Goal: Task Accomplishment & Management: Use online tool/utility

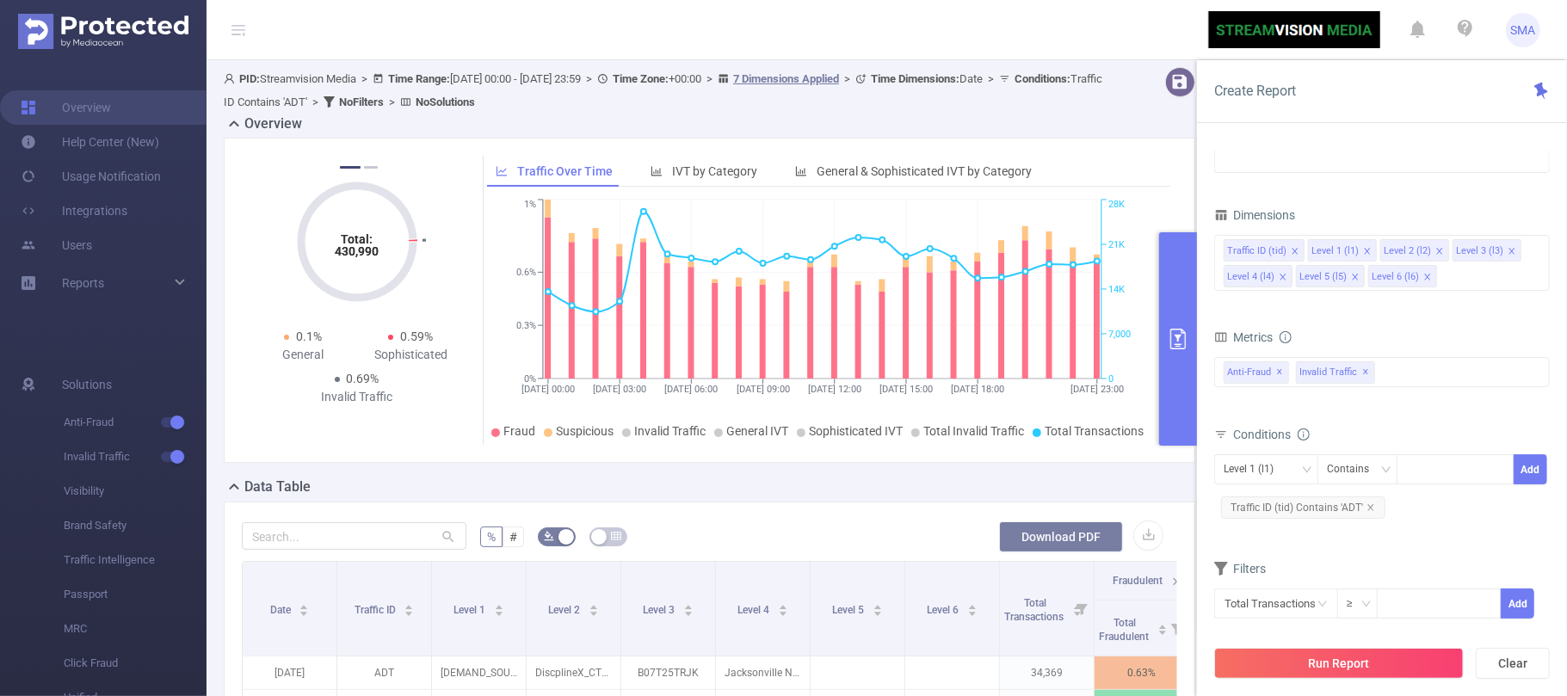
scroll to position [344, 0]
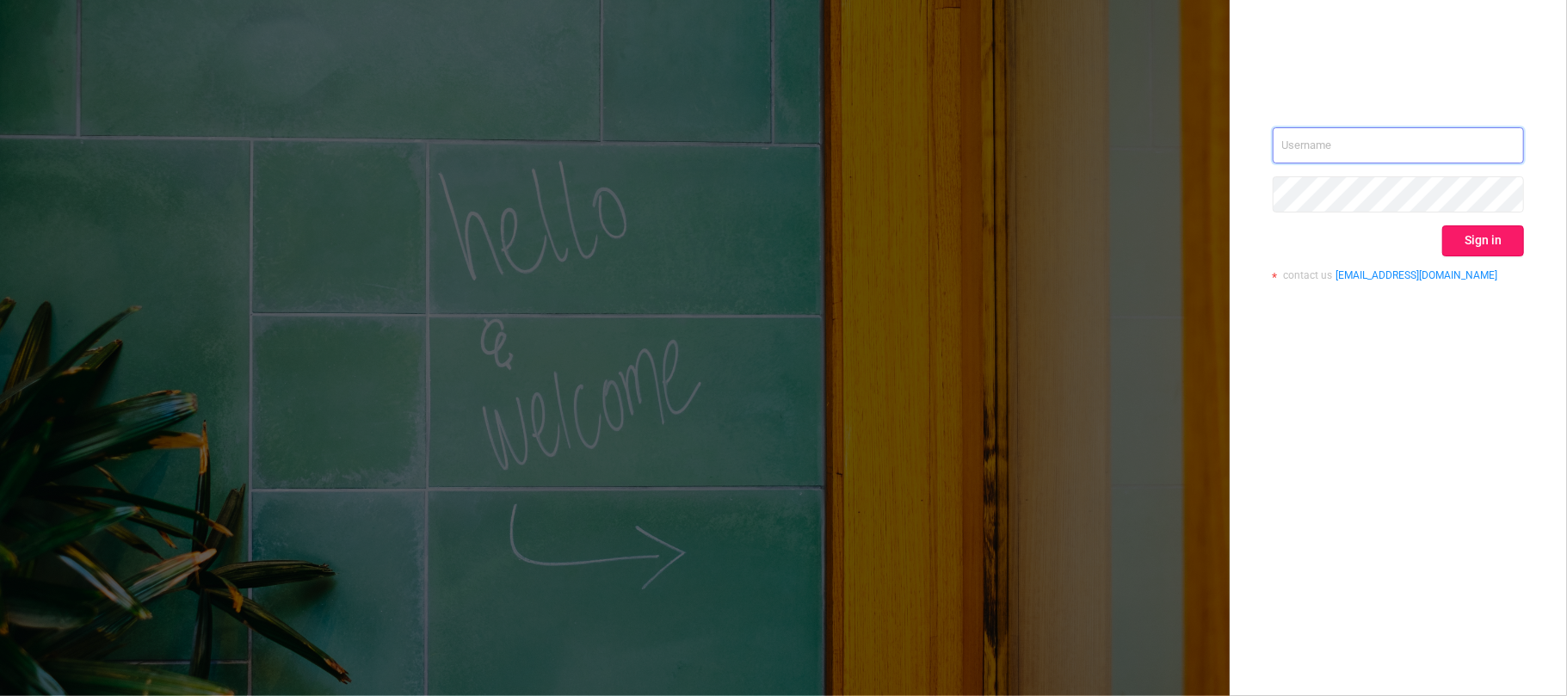
type input "[EMAIL_ADDRESS][DOMAIN_NAME]"
click at [1472, 225] on button "Sign in" at bounding box center [1483, 240] width 82 height 31
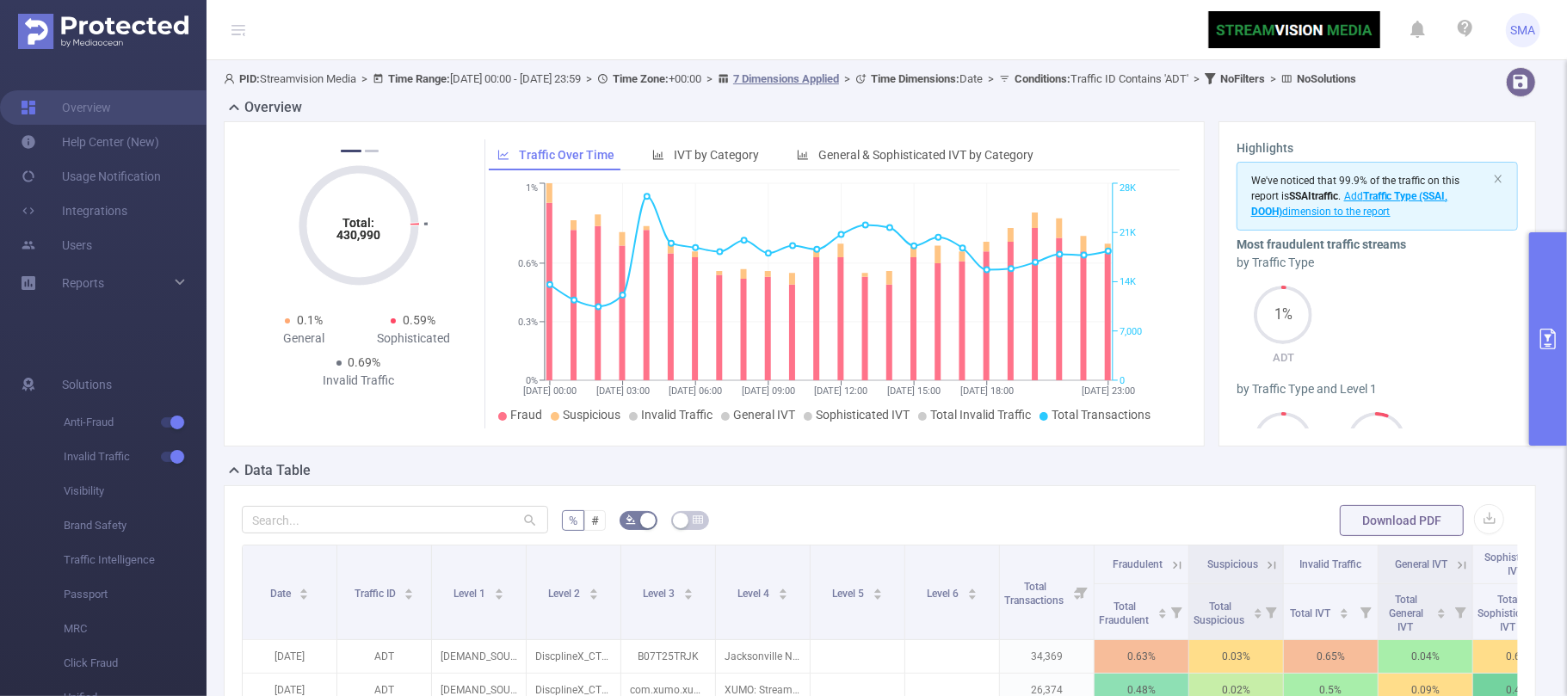
click at [1557, 375] on button "primary" at bounding box center [1548, 338] width 38 height 213
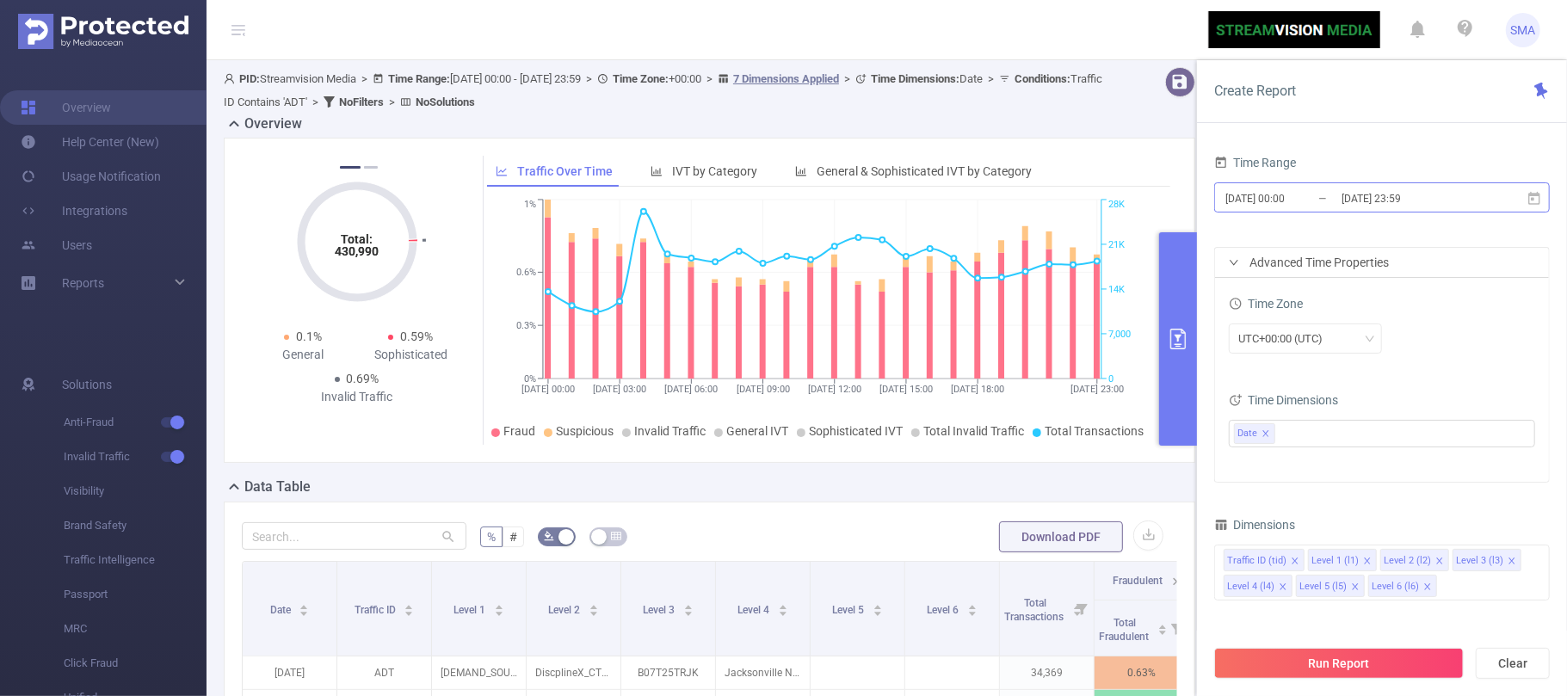
click at [1454, 207] on input "[DATE] 23:59" at bounding box center [1409, 198] width 139 height 23
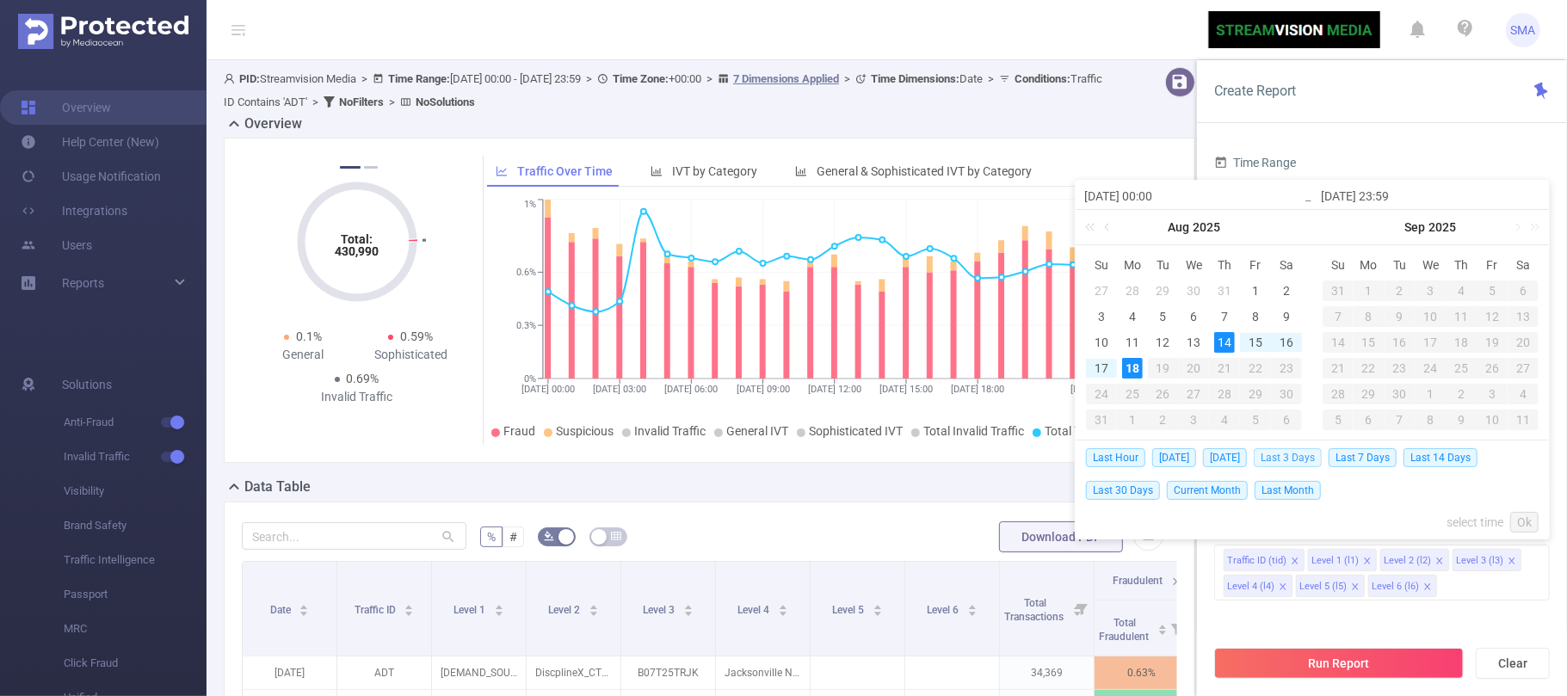
click at [1312, 458] on span "Last 3 Days" at bounding box center [1288, 457] width 68 height 19
type input "[DATE] 00:00"
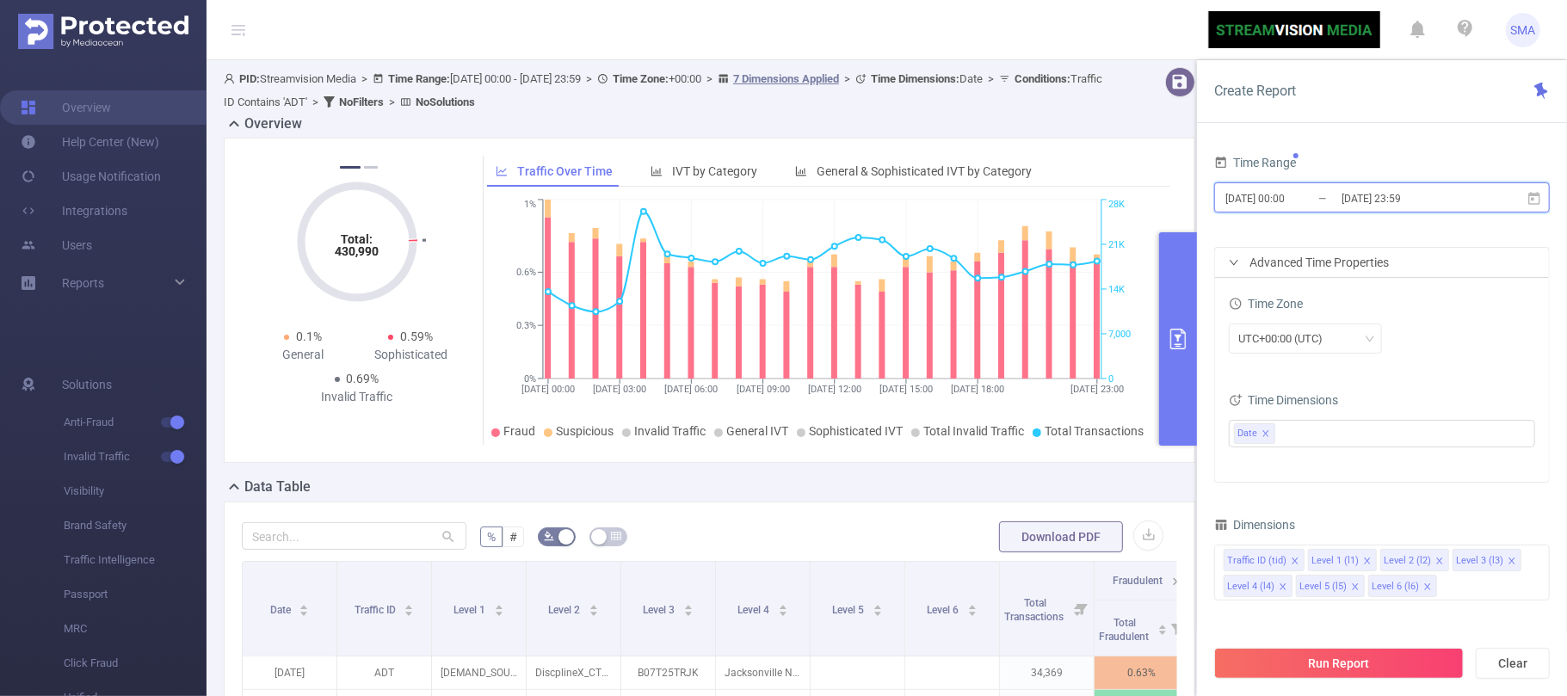
click at [1460, 210] on span "[DATE] 00:00 _ [DATE] 23:59" at bounding box center [1382, 197] width 336 height 30
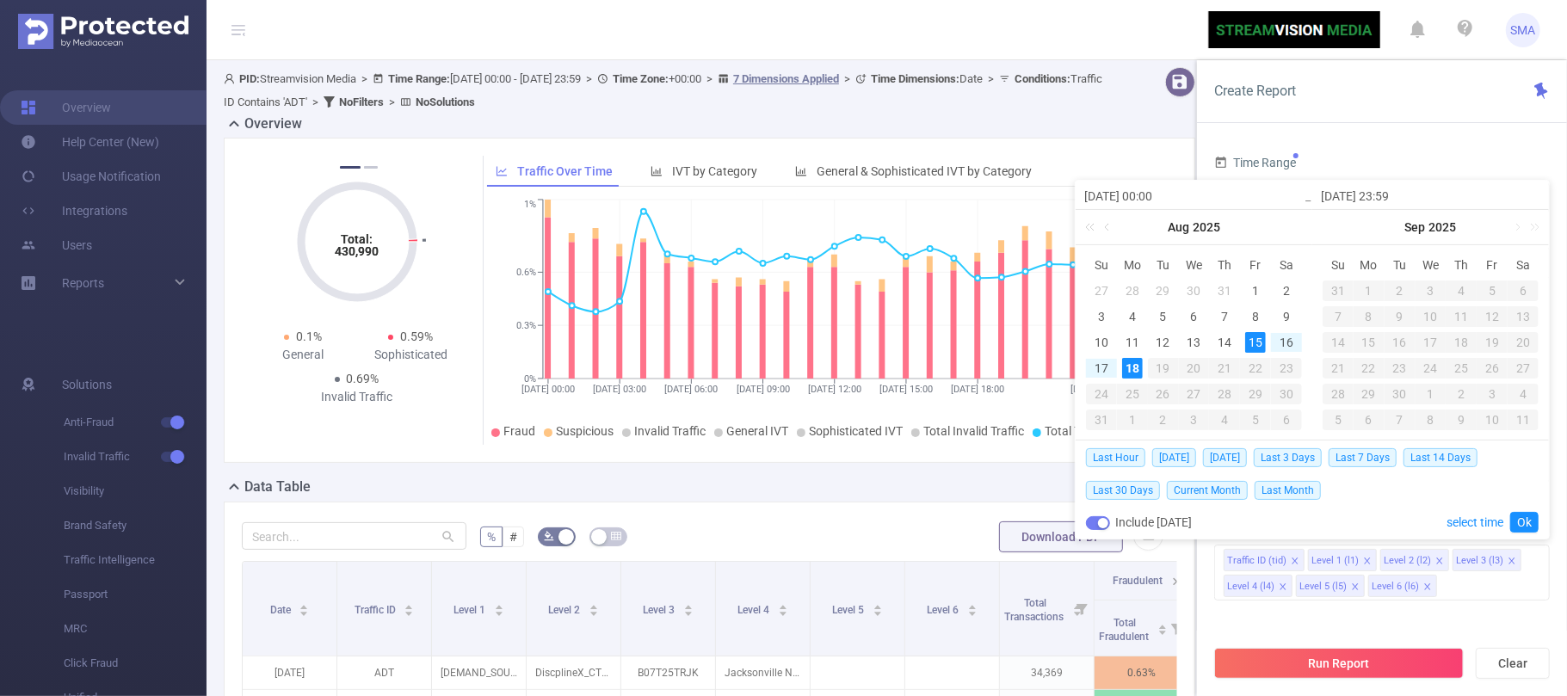
click at [1096, 518] on button "button" at bounding box center [1098, 523] width 24 height 14
type input "[DATE] 23:59"
click at [1529, 522] on link "Ok" at bounding box center [1524, 522] width 28 height 21
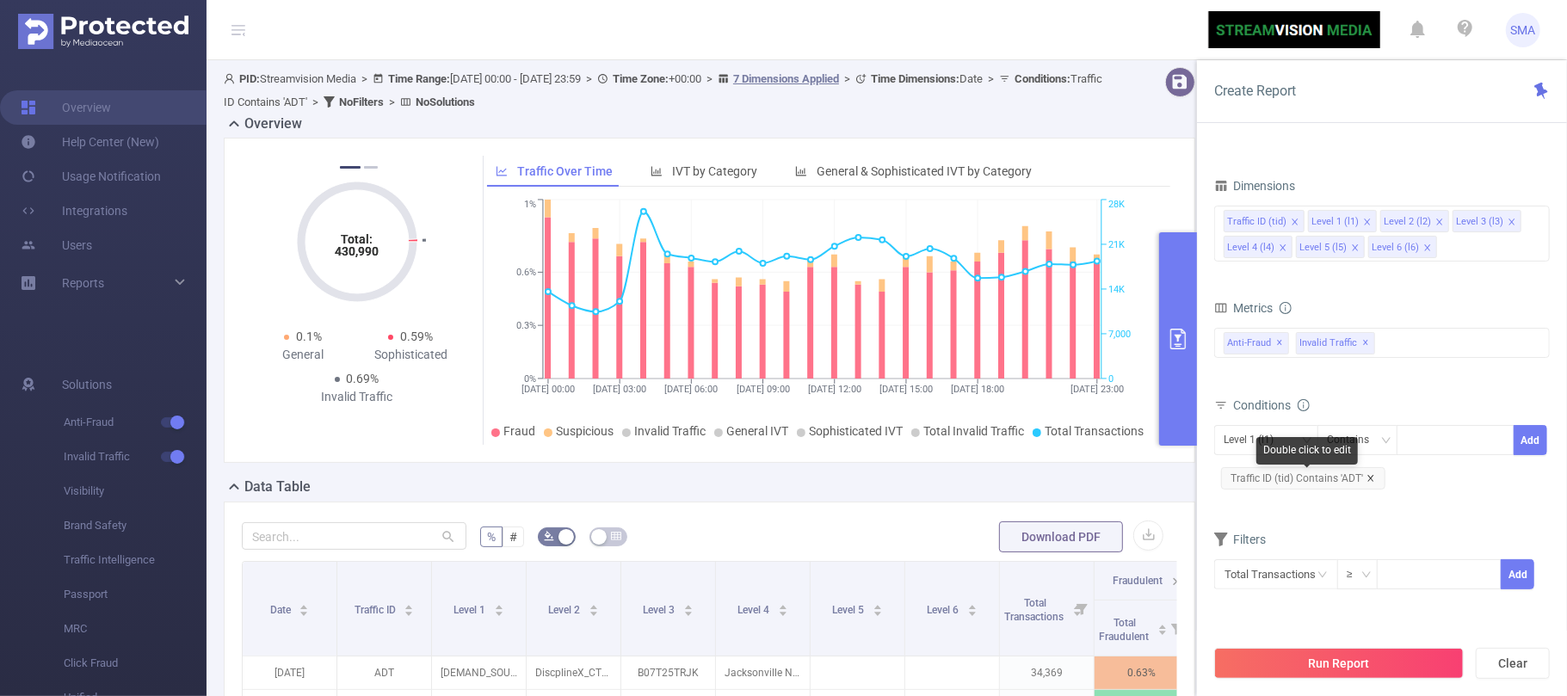
click at [1370, 480] on icon "icon: close" at bounding box center [1370, 478] width 6 height 6
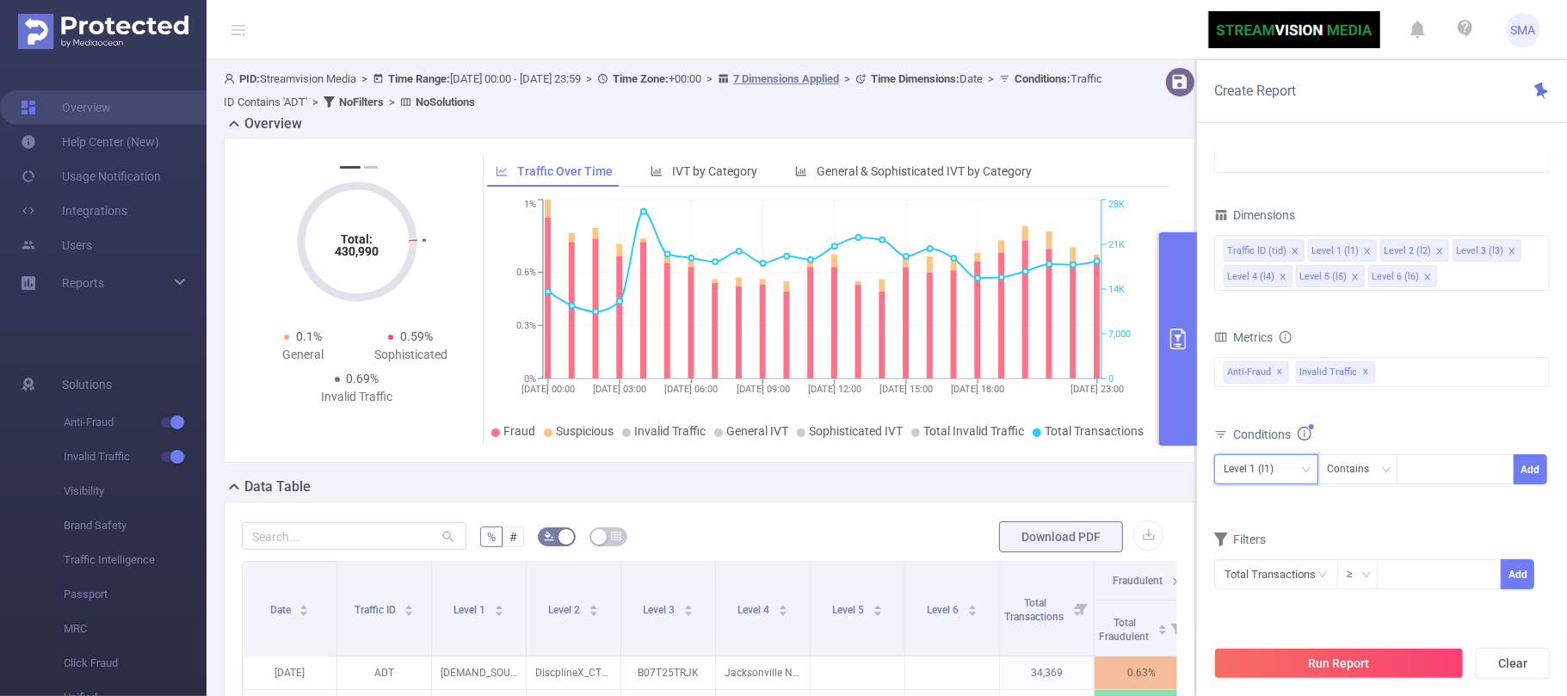
click at [1286, 477] on div "Level 1 (l1)" at bounding box center [1255, 469] width 62 height 28
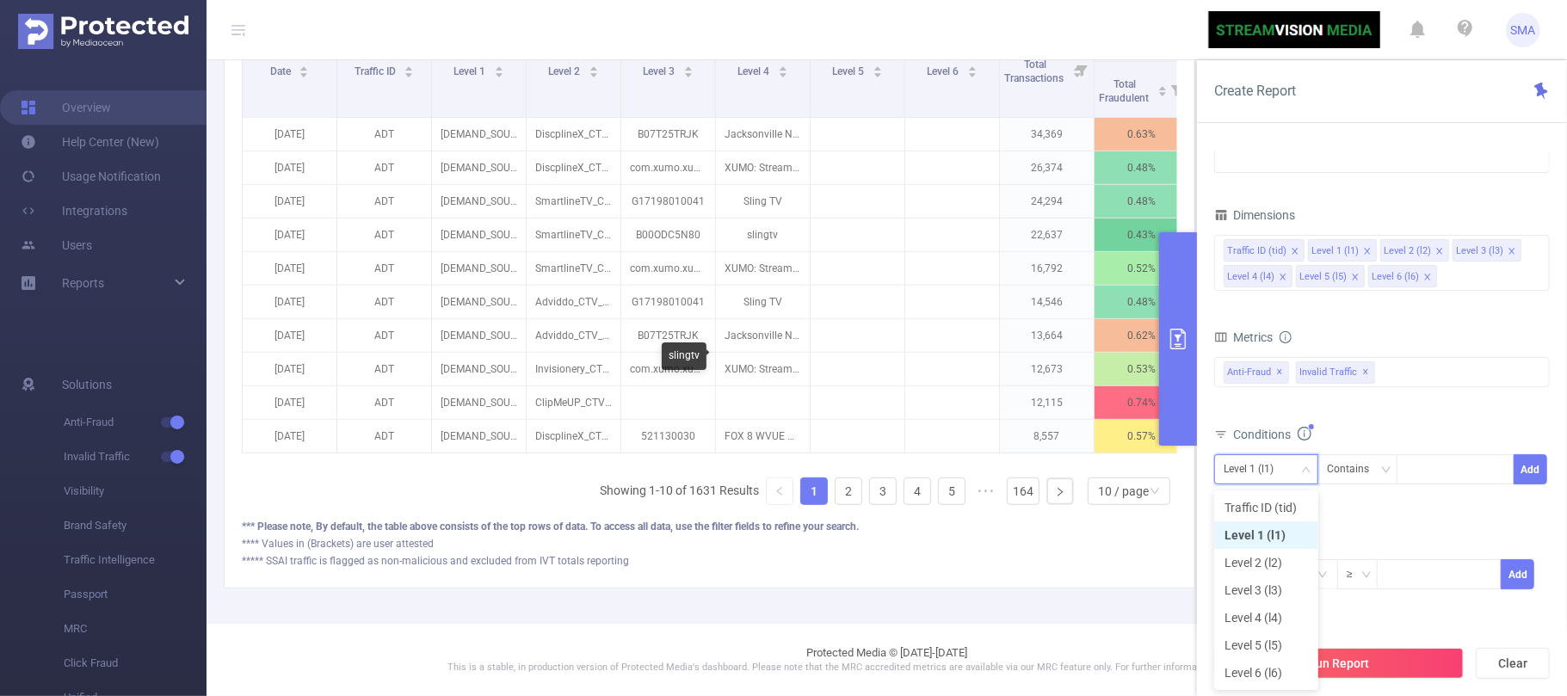
scroll to position [561, 0]
click at [1291, 549] on li "Level 2 (l2)" at bounding box center [1266, 563] width 104 height 28
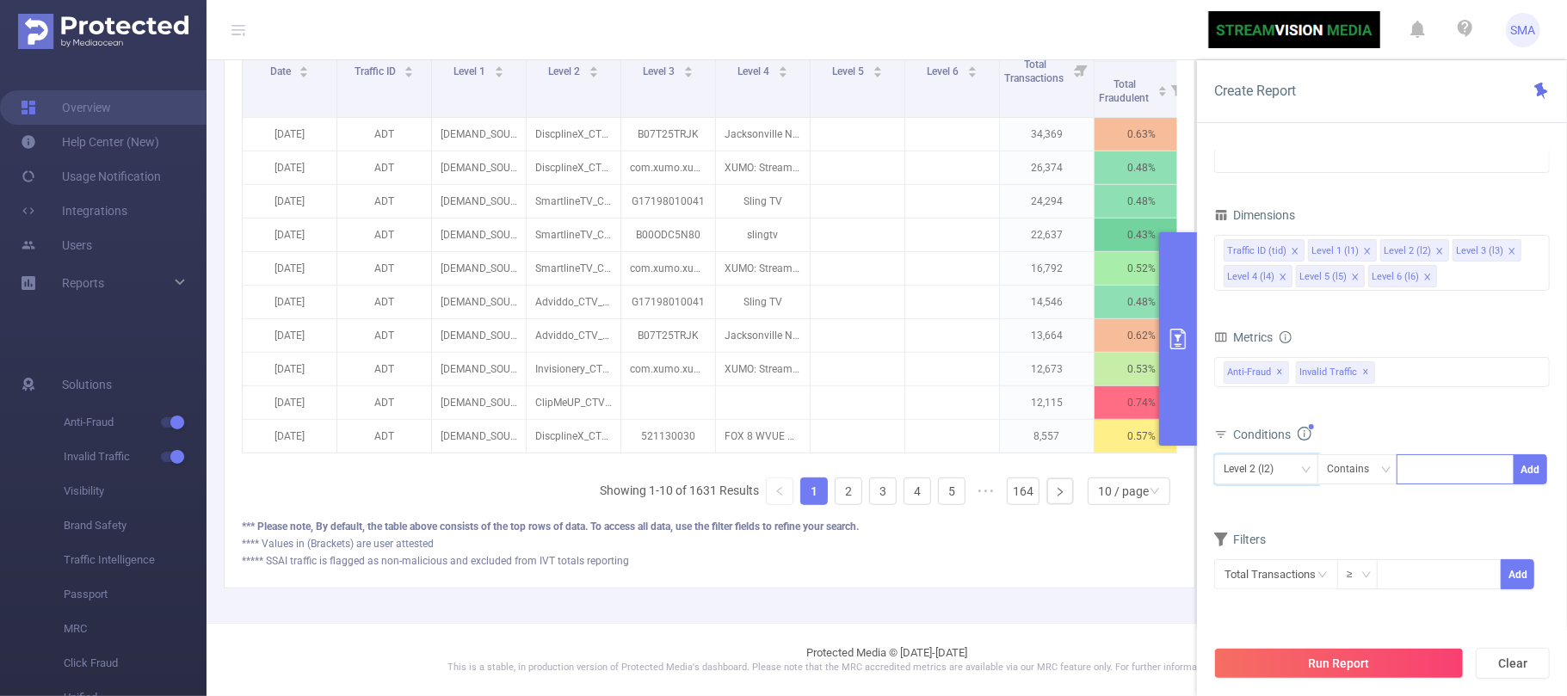
click at [1458, 478] on div at bounding box center [1455, 469] width 99 height 28
type input "Cuedart"
click at [1434, 521] on li "Cuedart" at bounding box center [1456, 508] width 118 height 28
click at [1533, 469] on button "Add" at bounding box center [1531, 469] width 34 height 30
click at [1326, 601] on icon "icon: close-circle" at bounding box center [1323, 604] width 10 height 10
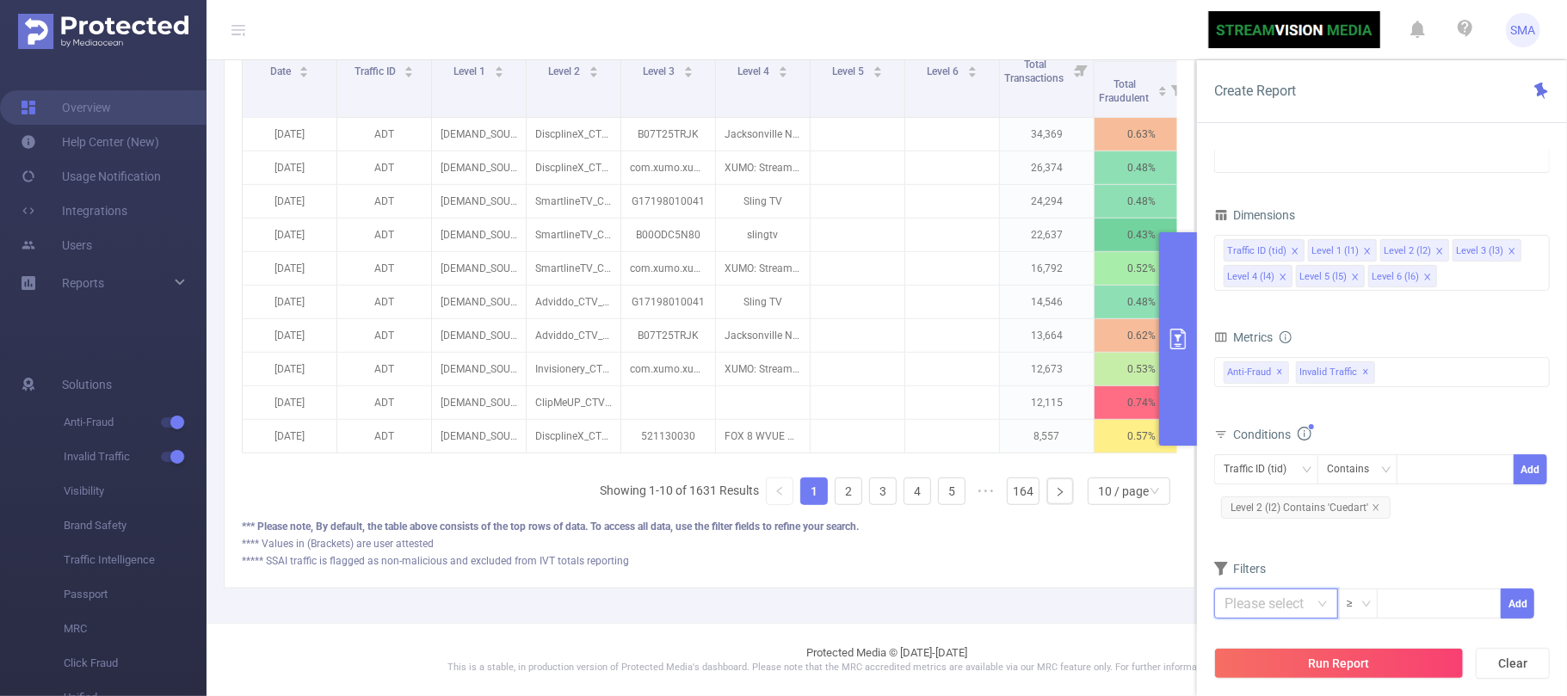
click at [1299, 608] on input "text" at bounding box center [1276, 604] width 124 height 30
click at [1287, 506] on li "Invalid Traffic" at bounding box center [1274, 506] width 120 height 28
click at [1408, 492] on li "IVT" at bounding box center [1397, 506] width 125 height 28
click at [1489, 448] on li "Total IVT" at bounding box center [1507, 451] width 95 height 28
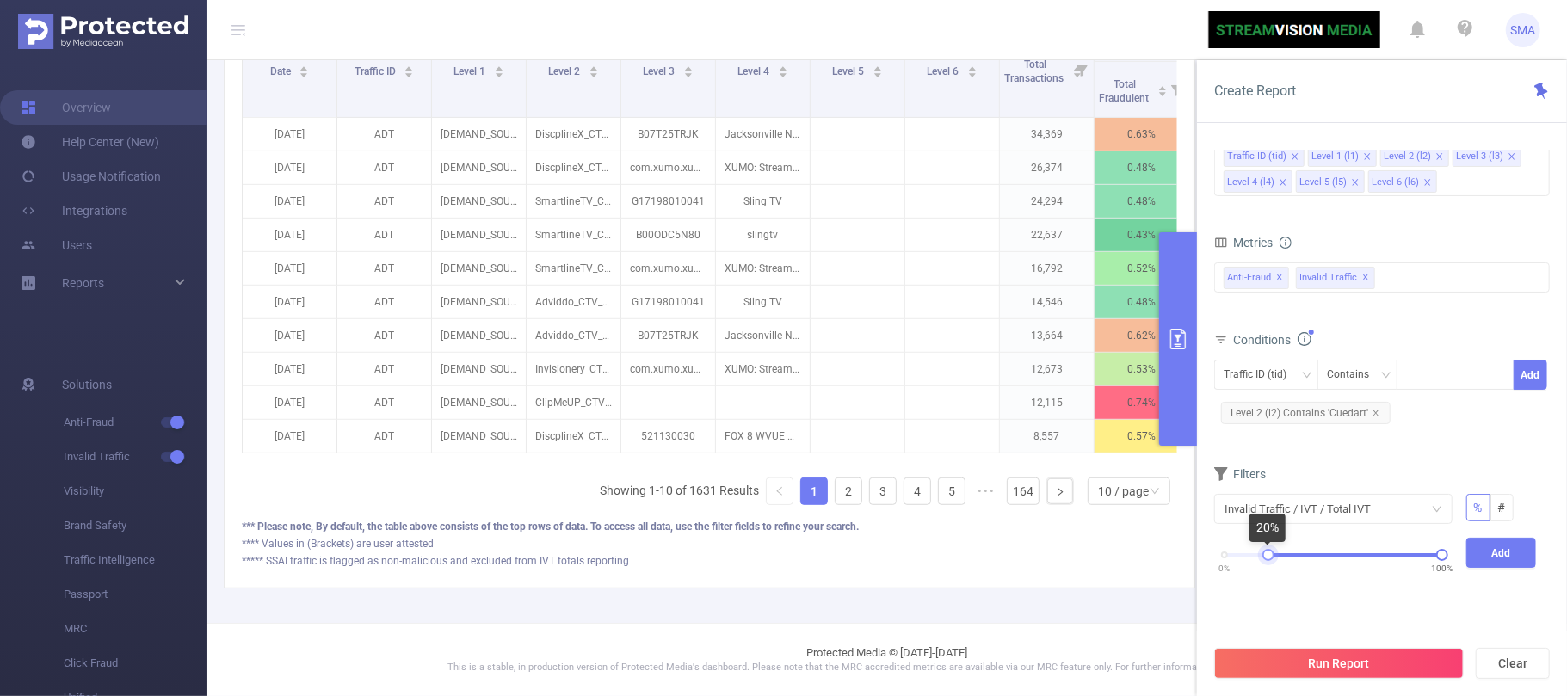
drag, startPoint x: 1258, startPoint y: 561, endPoint x: 1270, endPoint y: 561, distance: 12.0
click at [1270, 561] on div at bounding box center [1268, 555] width 12 height 12
click at [1505, 563] on button "Add" at bounding box center [1501, 553] width 71 height 30
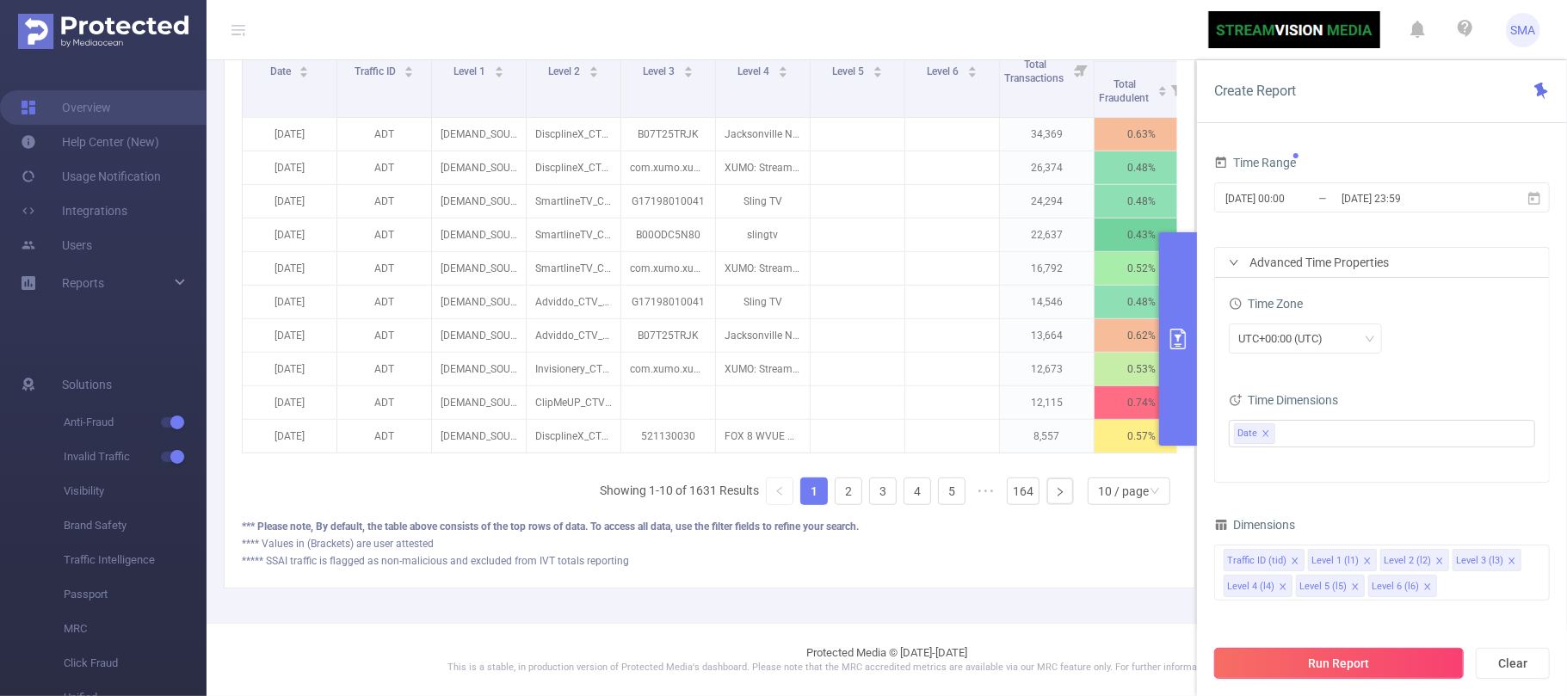
click at [1387, 661] on button "Run Report" at bounding box center [1339, 663] width 250 height 31
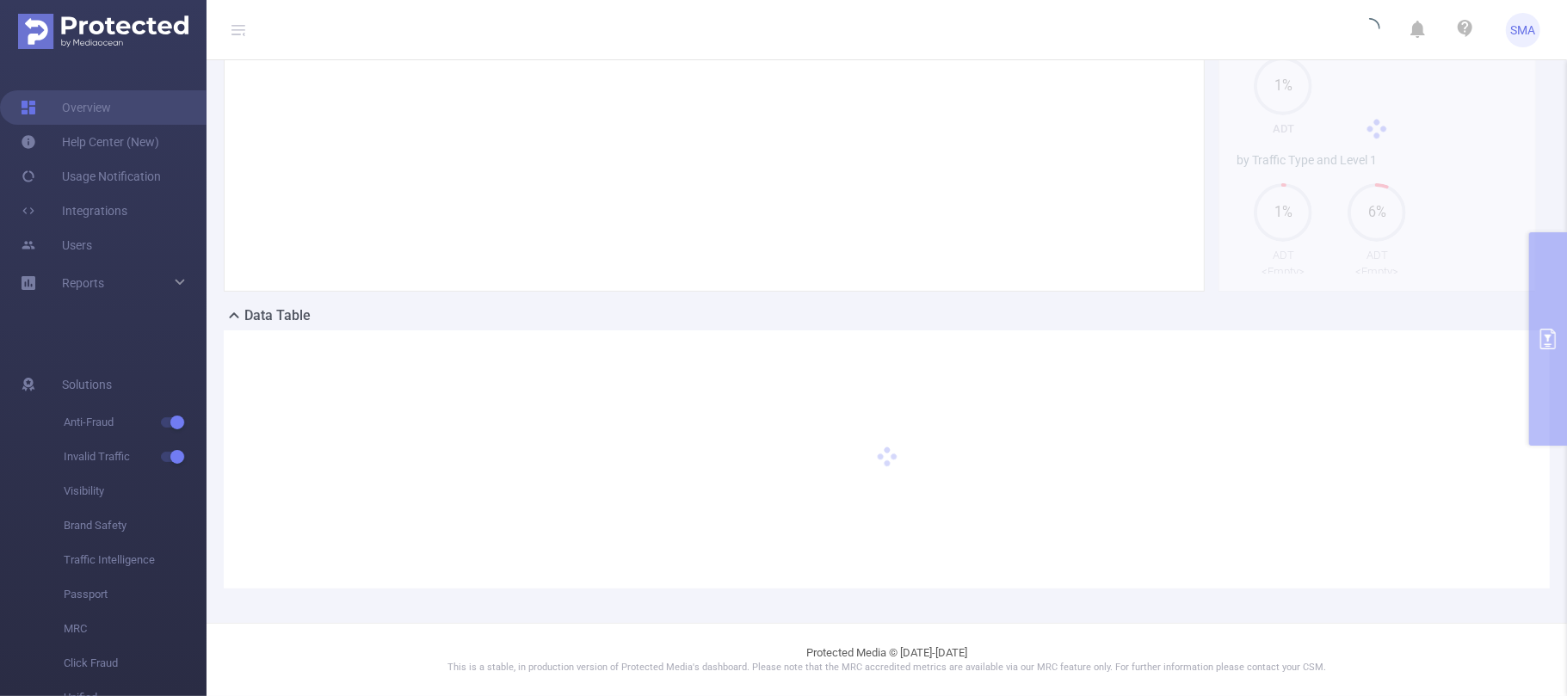
scroll to position [172, 0]
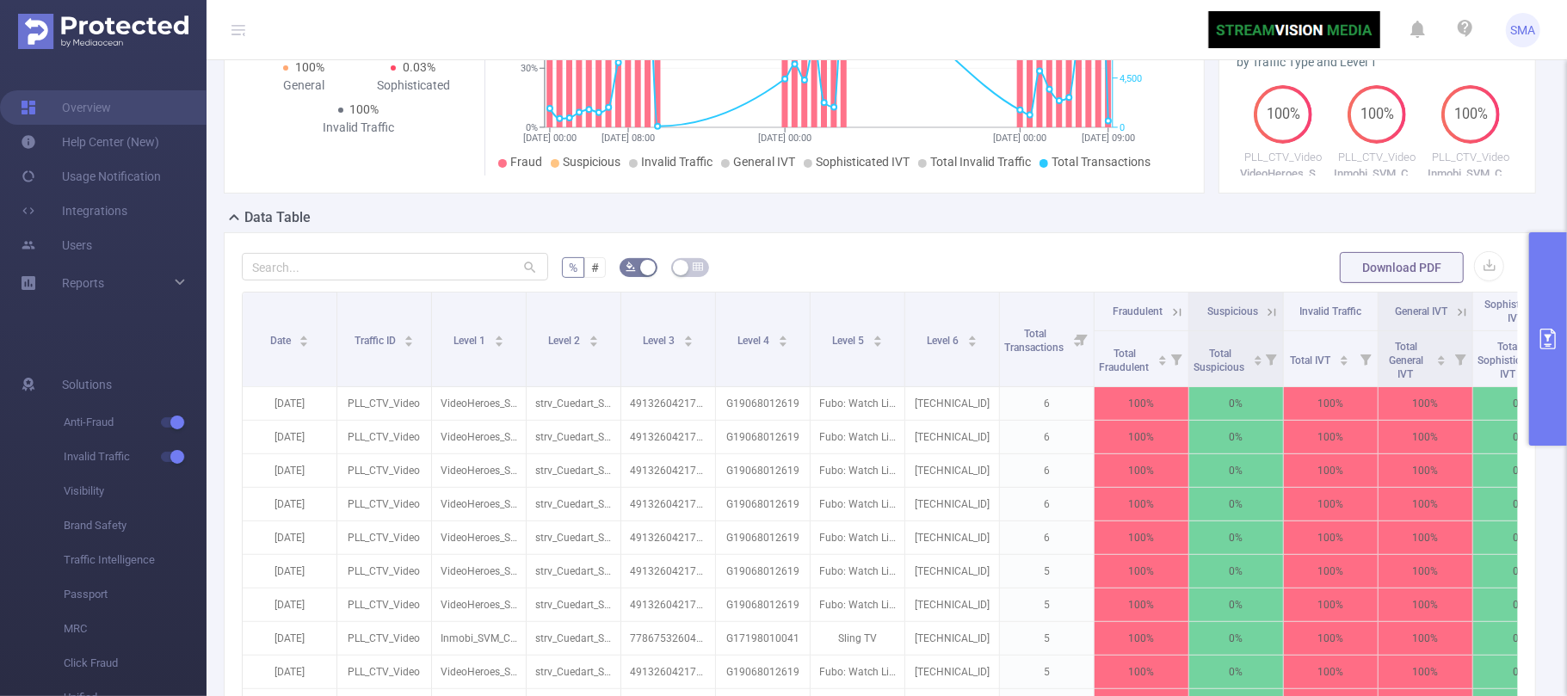
scroll to position [344, 0]
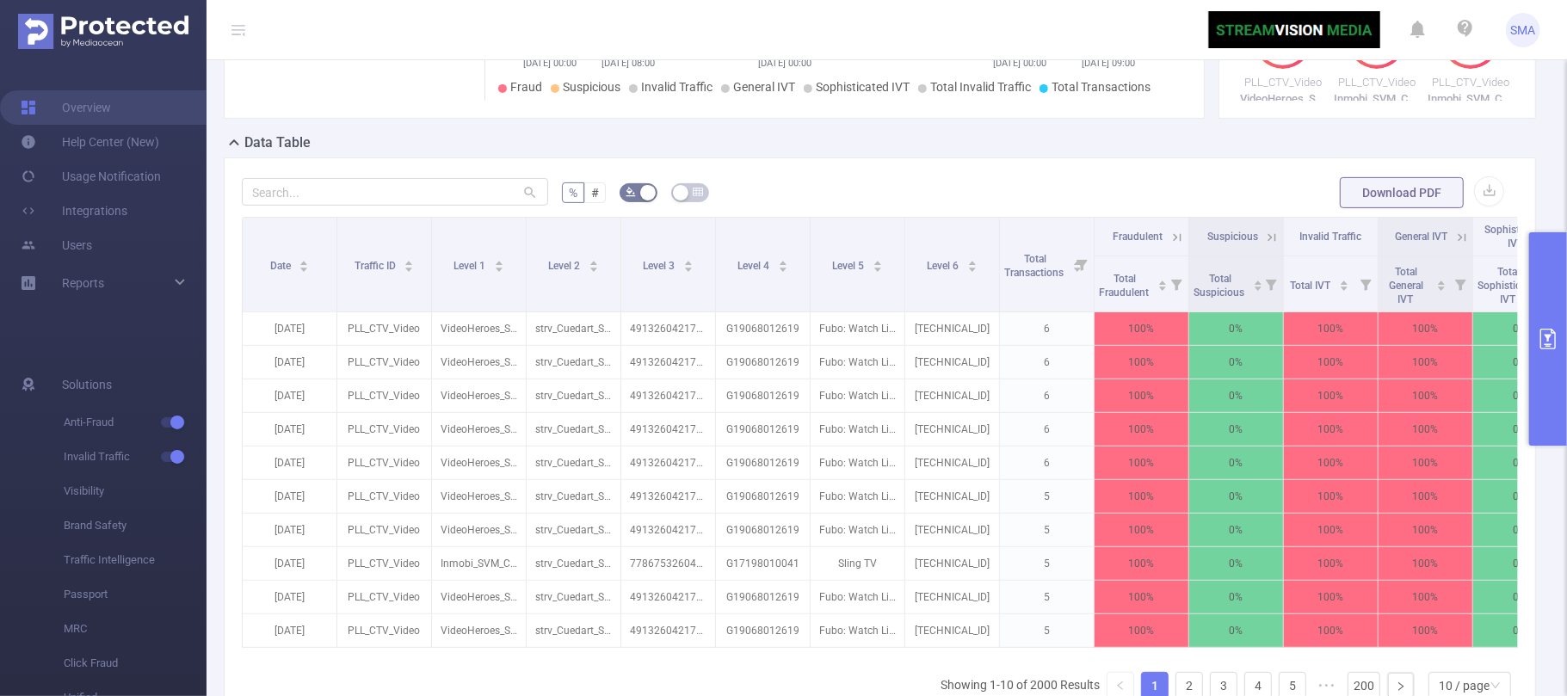
click at [1553, 390] on button "primary" at bounding box center [1548, 338] width 38 height 213
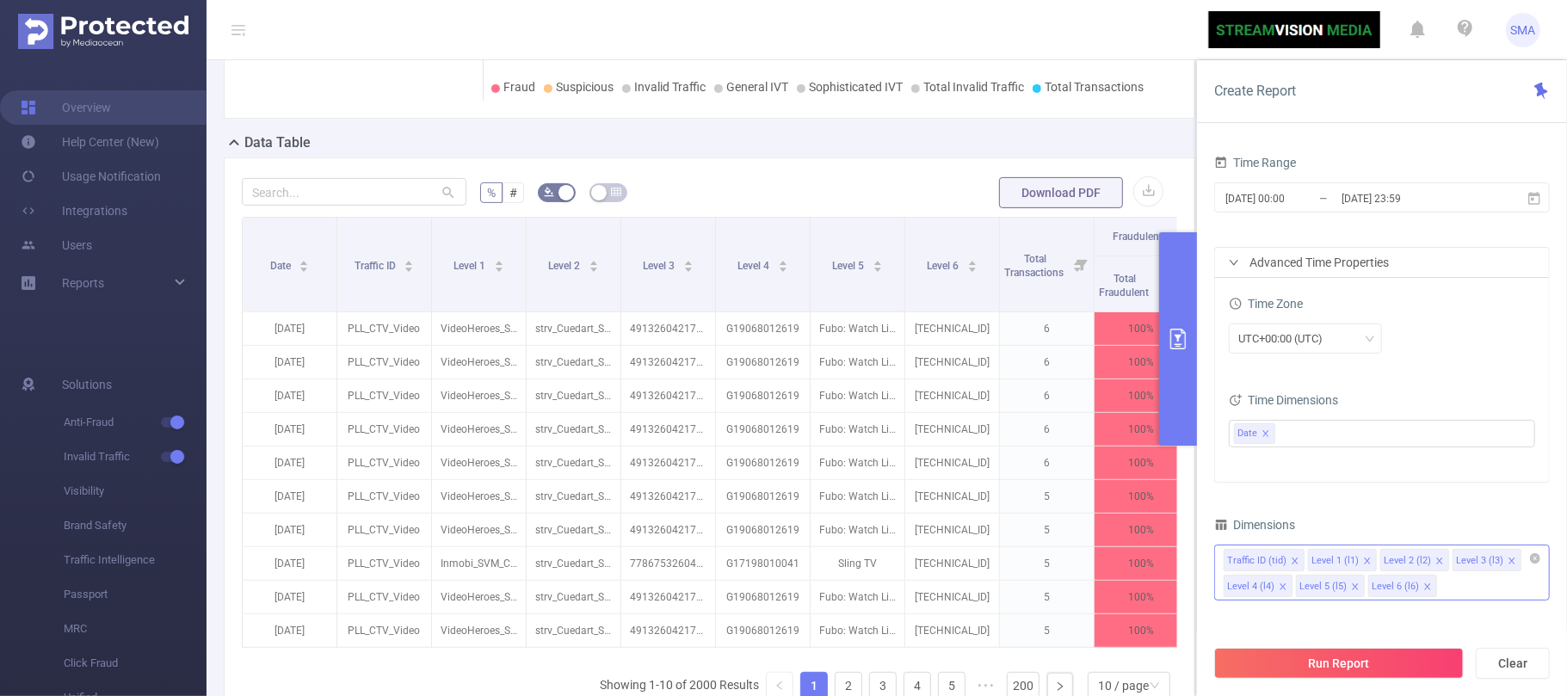
click at [1367, 559] on icon "icon: close" at bounding box center [1367, 561] width 9 height 9
click at [1437, 562] on icon "icon: close" at bounding box center [1439, 561] width 6 height 6
click at [1284, 587] on icon "icon: close" at bounding box center [1283, 586] width 6 height 6
click at [1377, 659] on button "Run Report" at bounding box center [1339, 663] width 250 height 31
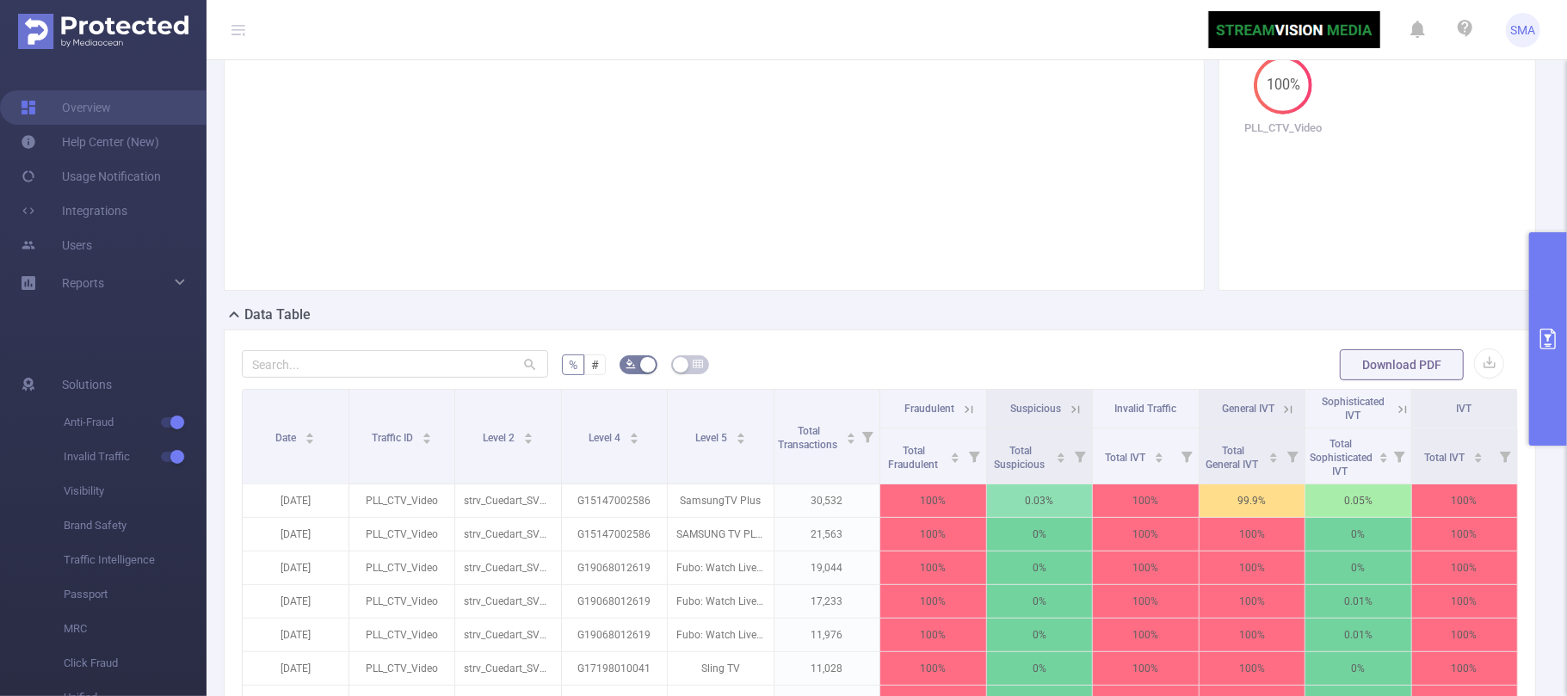
scroll to position [287, 0]
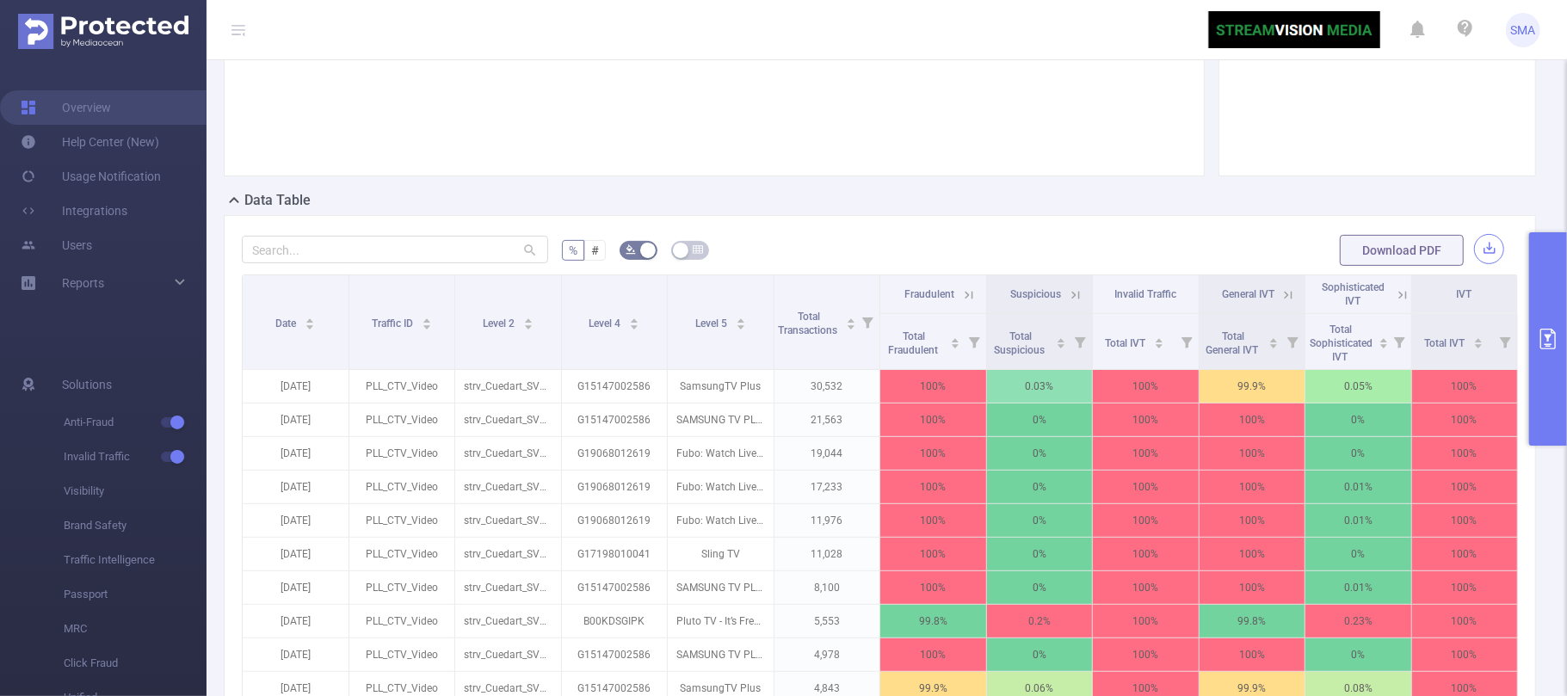
click at [1474, 251] on button "button" at bounding box center [1489, 249] width 30 height 30
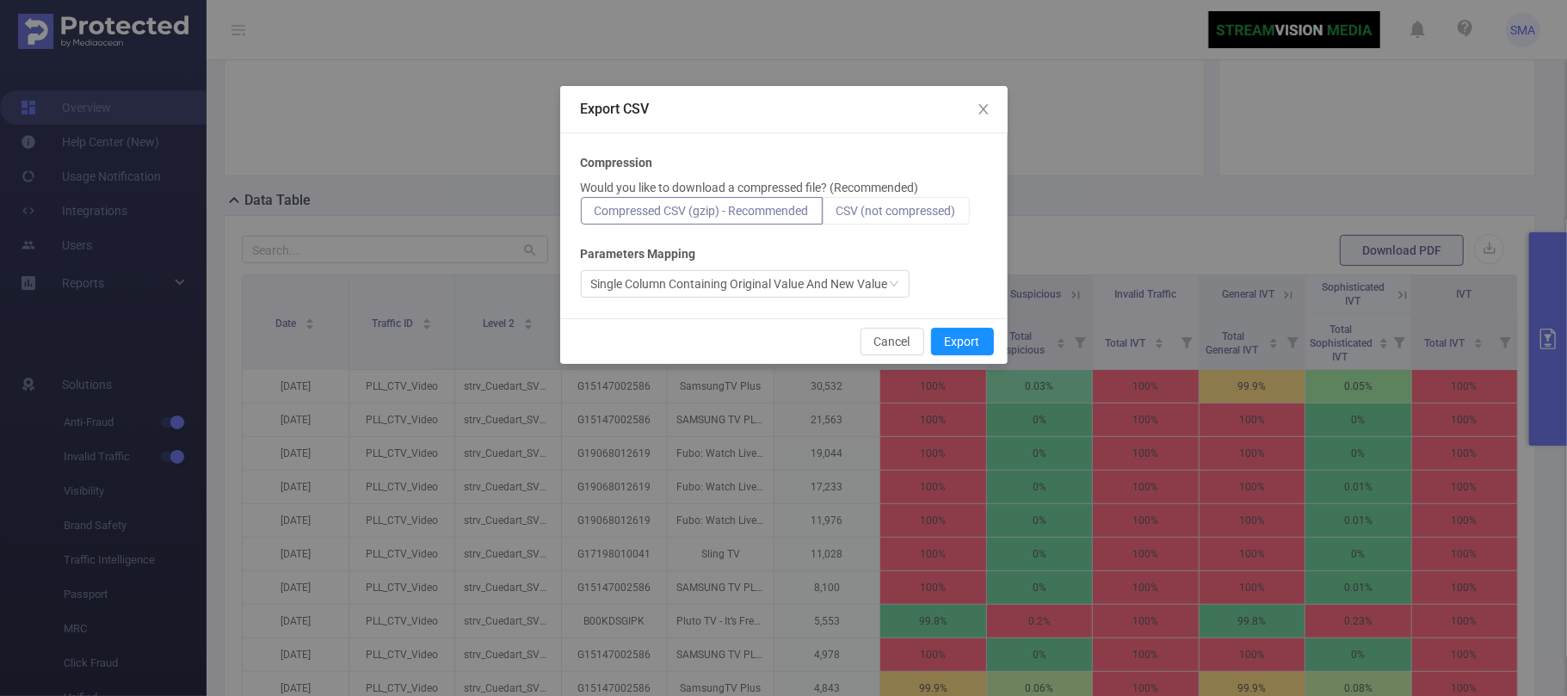
click at [883, 205] on span "CSV (not compressed)" at bounding box center [896, 211] width 120 height 14
click at [836, 215] on input "CSV (not compressed)" at bounding box center [836, 215] width 0 height 0
click at [962, 352] on button "Export" at bounding box center [962, 342] width 63 height 28
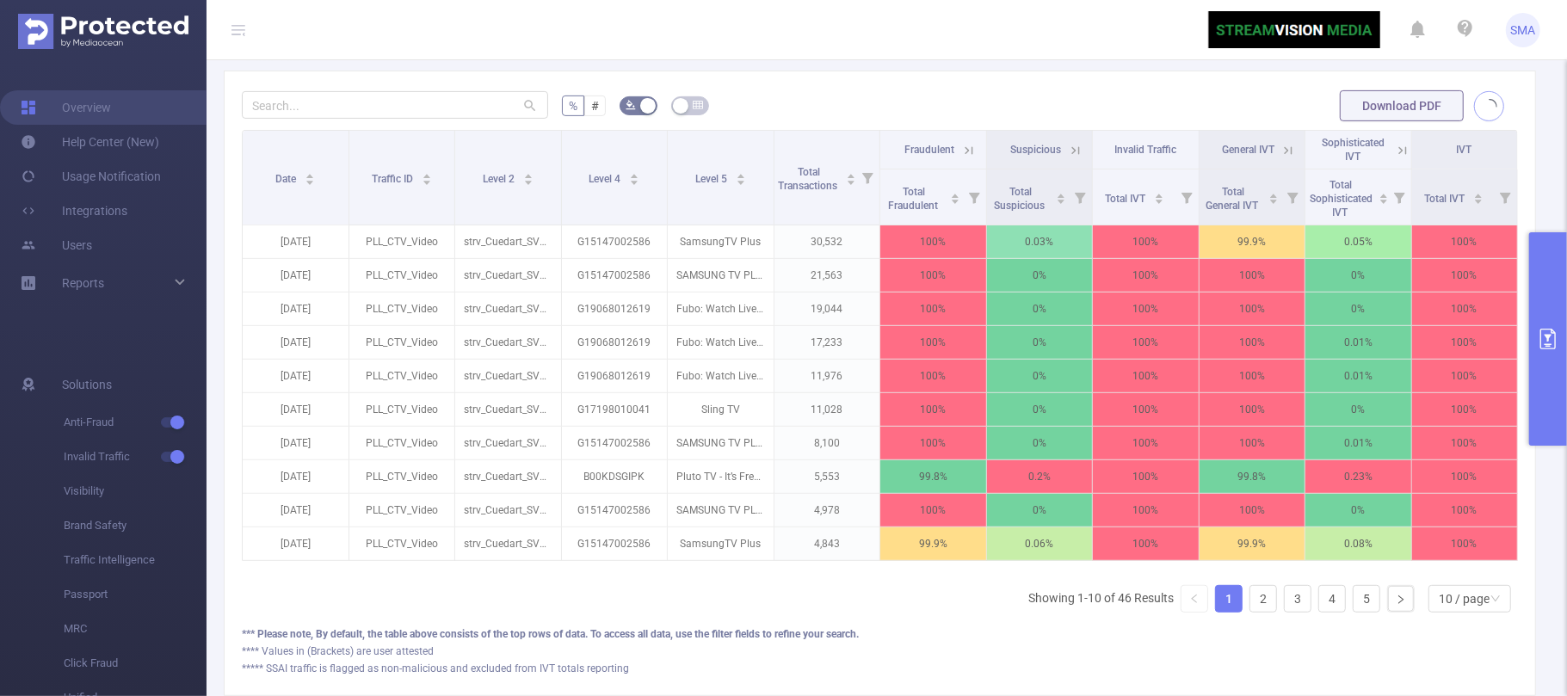
scroll to position [459, 0]
